Goal: Task Accomplishment & Management: Use online tool/utility

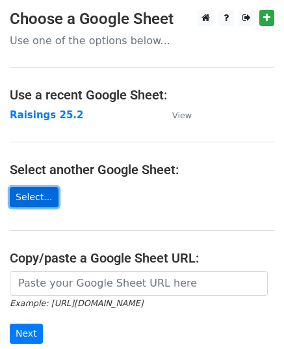
click at [40, 195] on link "Select..." at bounding box center [34, 197] width 49 height 20
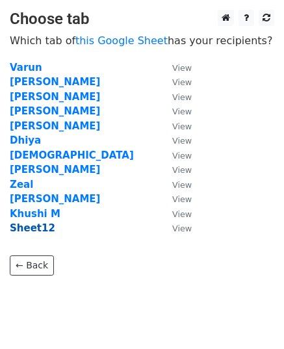
click at [40, 228] on strong "Sheet12" at bounding box center [33, 228] width 46 height 12
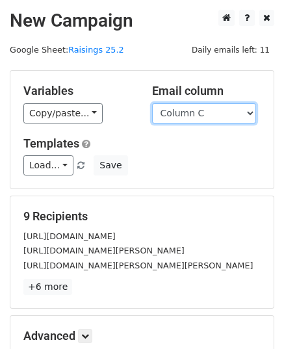
click at [226, 113] on select "Column A Column B Column C Column D Column E" at bounding box center [204, 113] width 104 height 20
select select "Column E"
click at [152, 103] on select "Column A Column B Column C Column D Column E" at bounding box center [204, 113] width 104 height 20
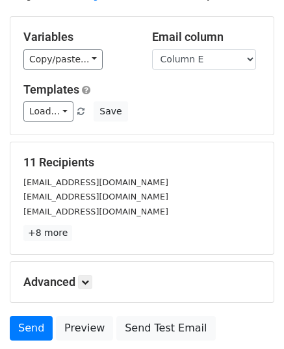
scroll to position [53, 0]
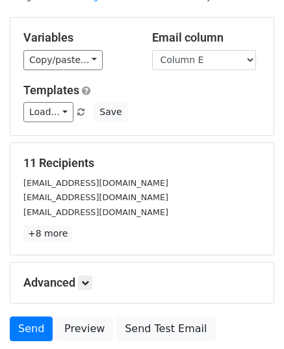
click at [134, 157] on h5 "11 Recipients" at bounding box center [141, 163] width 237 height 14
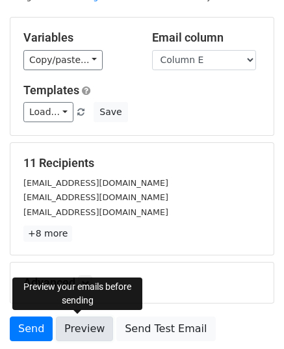
click at [77, 324] on link "Preview" at bounding box center [84, 329] width 57 height 25
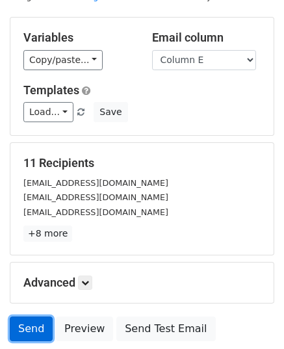
click at [30, 322] on link "Send" at bounding box center [31, 329] width 43 height 25
